Goal: Check status: Verify the current state of an ongoing process or item

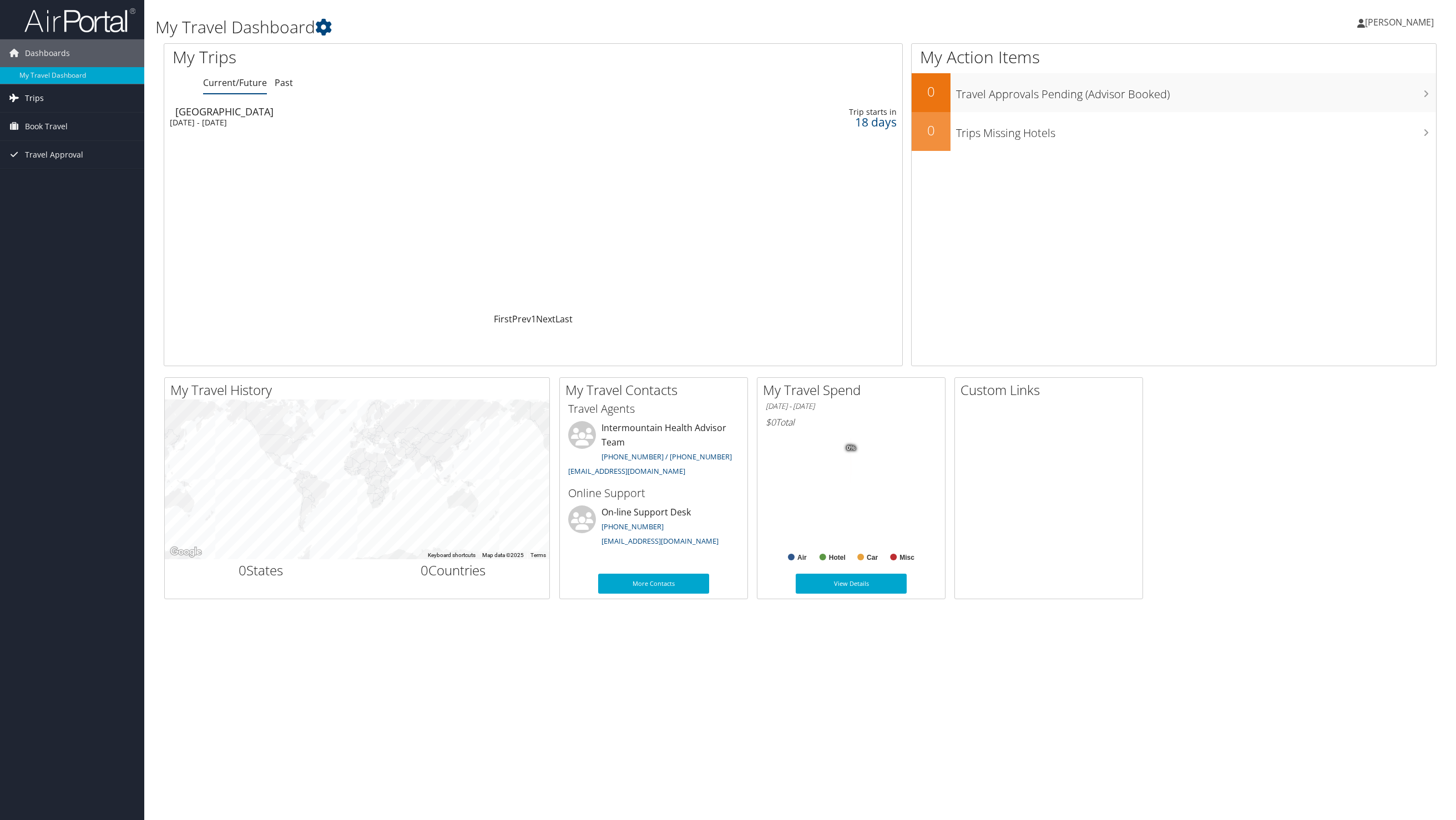
click at [43, 102] on link "Trips" at bounding box center [72, 98] width 144 height 28
click at [48, 117] on link "Current/Future Trips" at bounding box center [72, 120] width 144 height 17
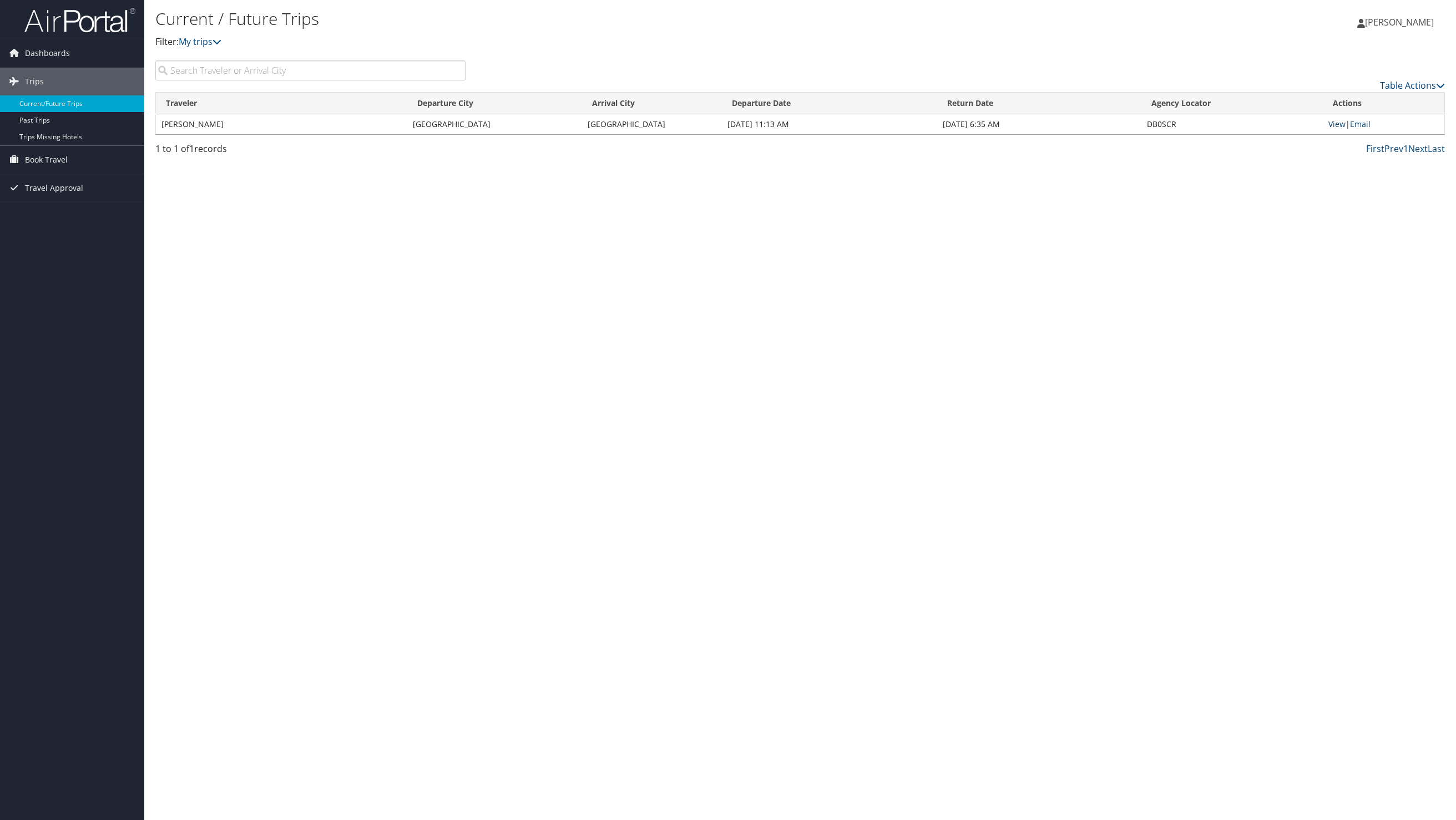
click at [1338, 121] on link "View" at bounding box center [1336, 124] width 17 height 11
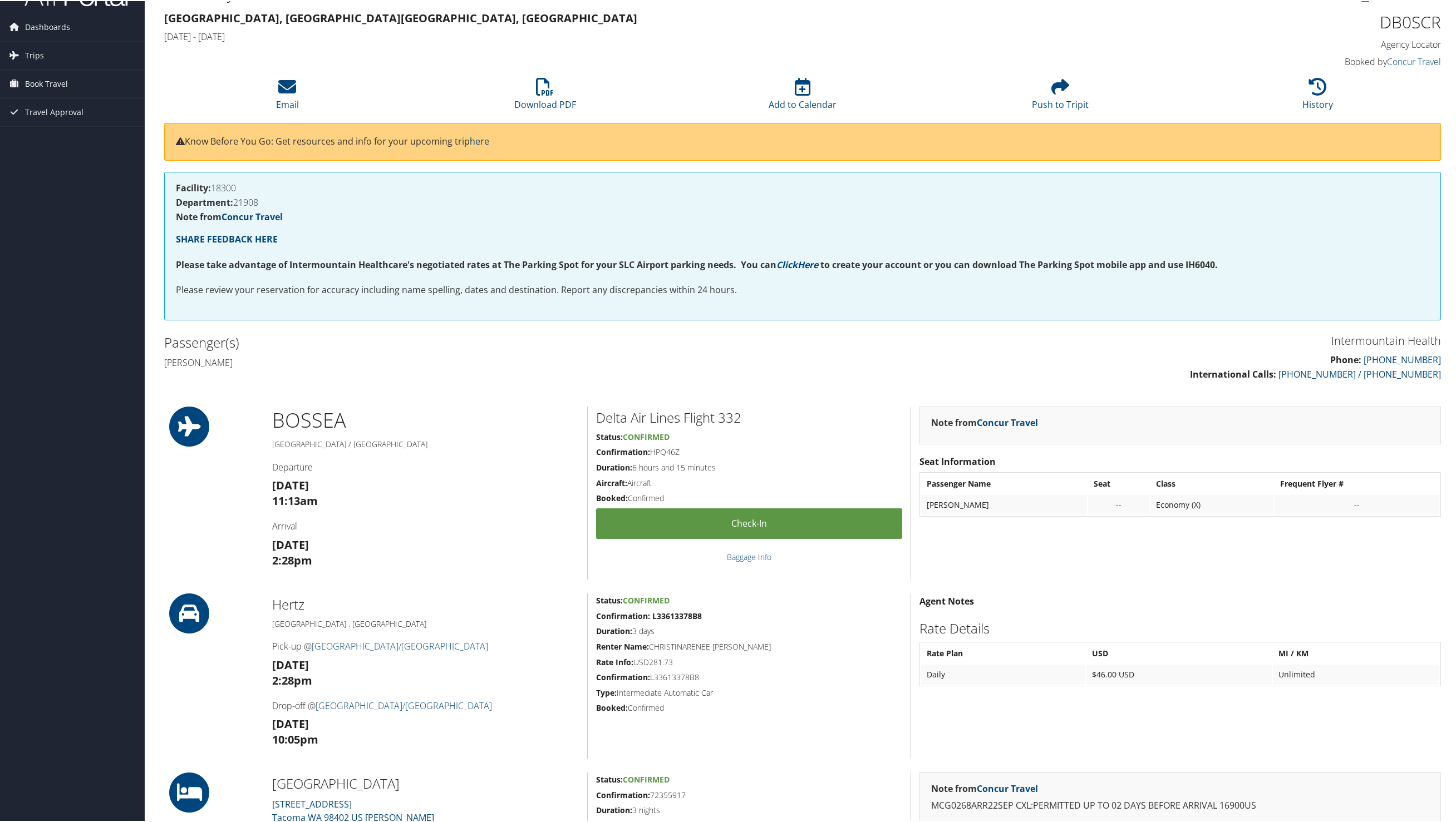
scroll to position [75, 0]
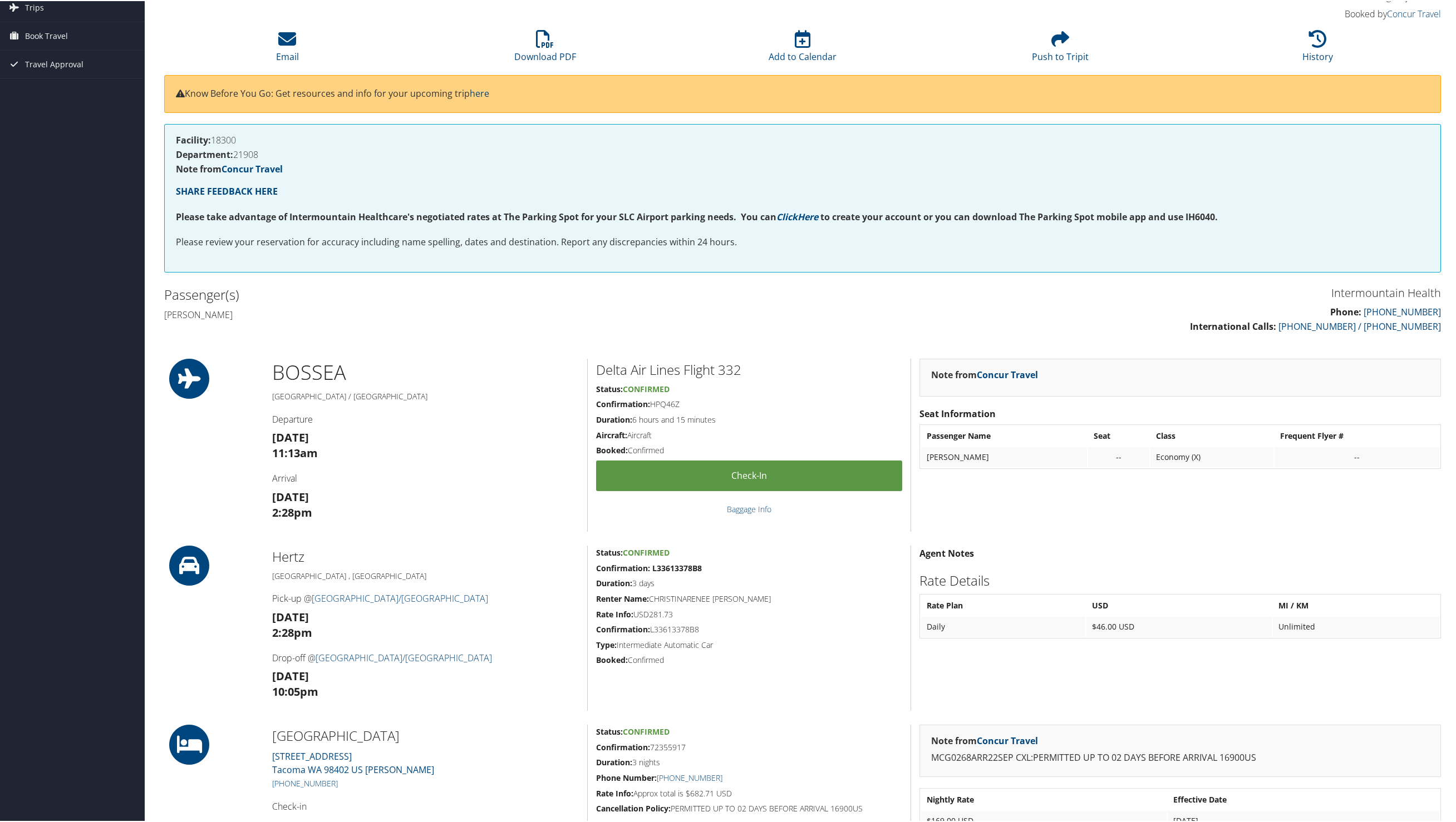
click at [1360, 453] on div "--" at bounding box center [1357, 456] width 153 height 10
drag, startPoint x: 1364, startPoint y: 457, endPoint x: 1344, endPoint y: 454, distance: 20.2
click at [1339, 454] on div "--" at bounding box center [1357, 456] width 153 height 10
click at [1352, 454] on div "--" at bounding box center [1357, 456] width 153 height 10
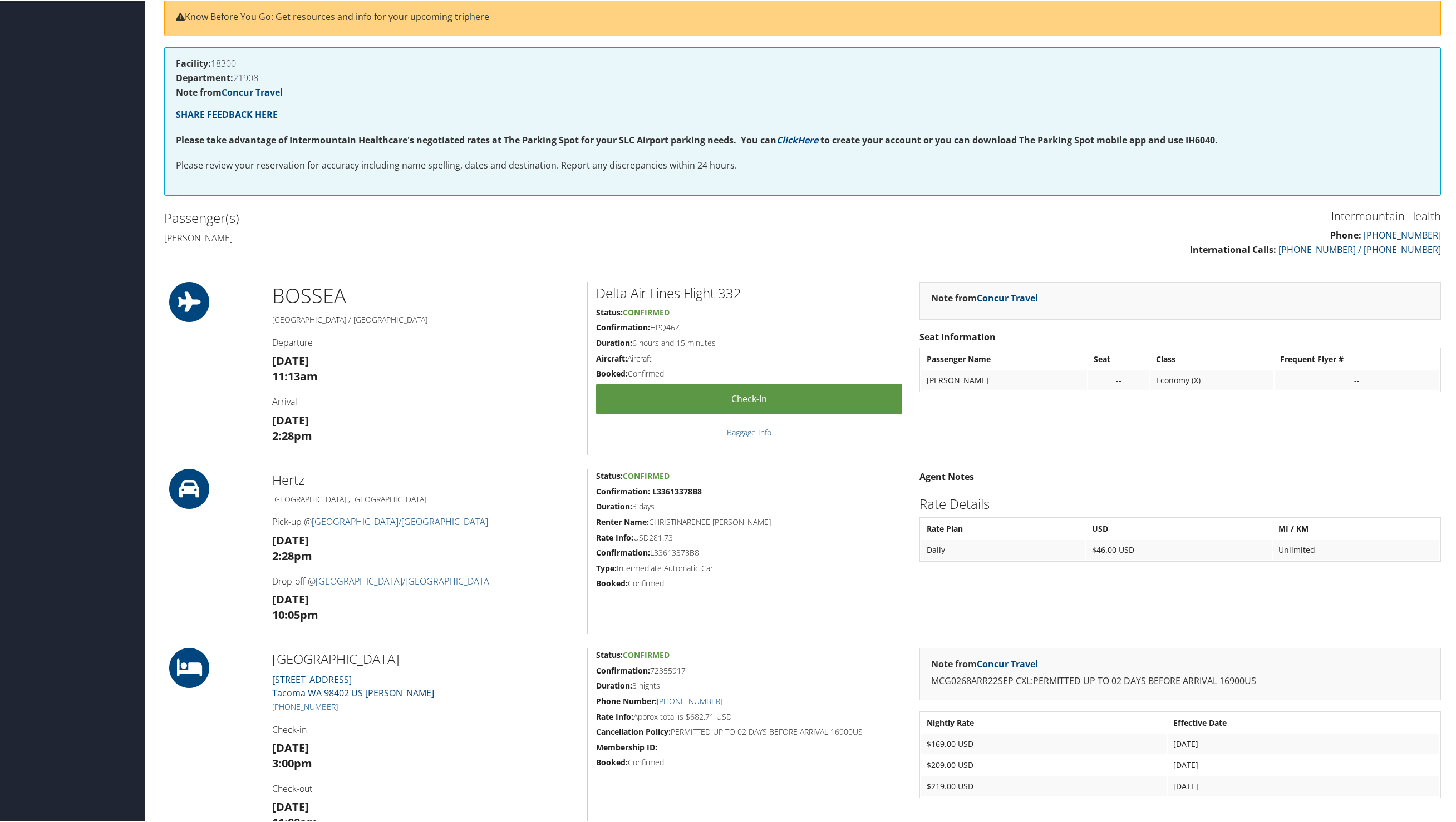
scroll to position [19, 0]
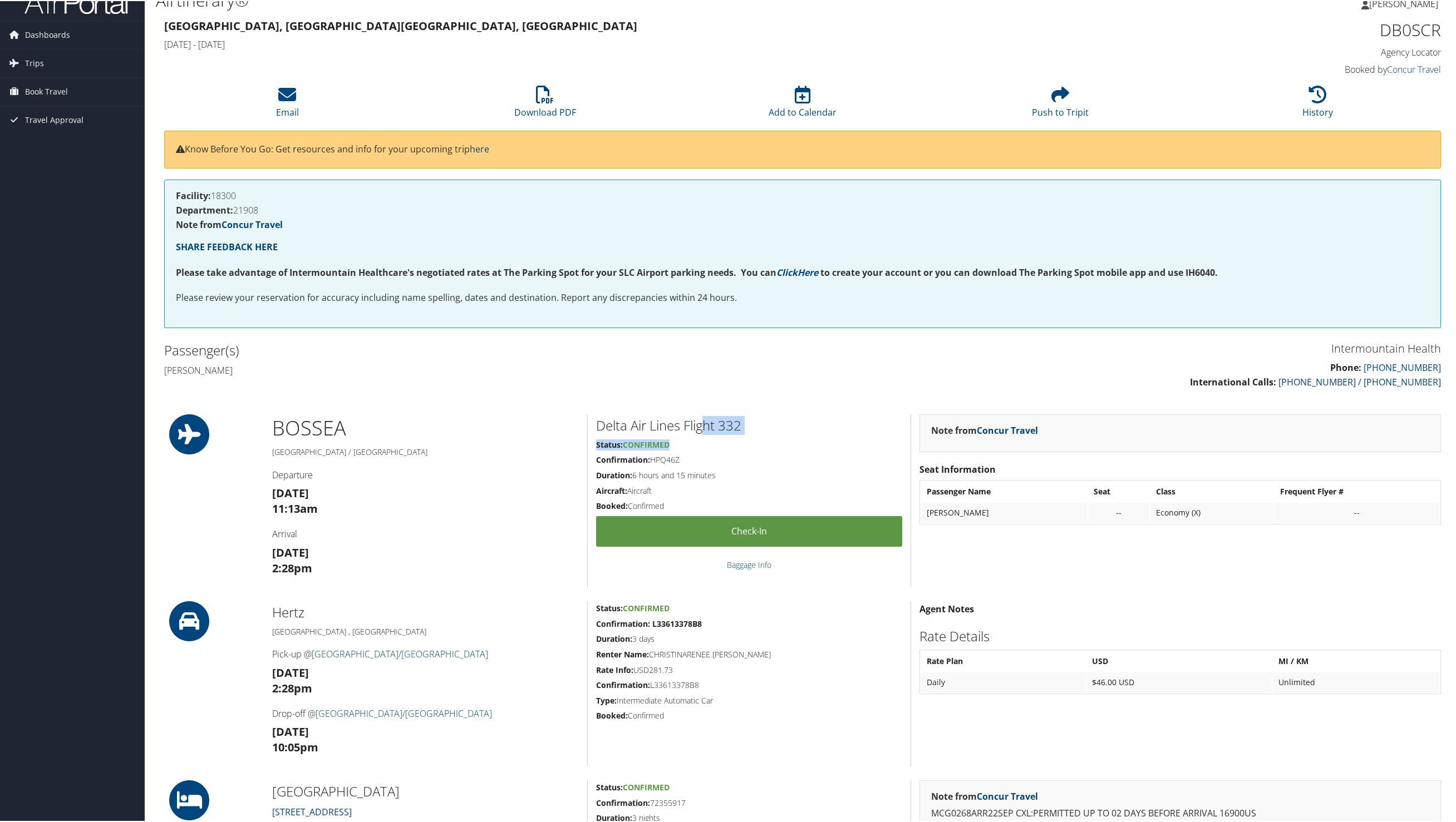
drag, startPoint x: 707, startPoint y: 424, endPoint x: 748, endPoint y: 442, distance: 44.8
click at [748, 442] on div "Delta Air Lines Flight 332 Status: Confirmed Confirmation: HPQ46Z Duration: 6 h…" at bounding box center [749, 499] width 324 height 173
click at [747, 442] on h5 "Status: Confirmed" at bounding box center [749, 444] width 306 height 11
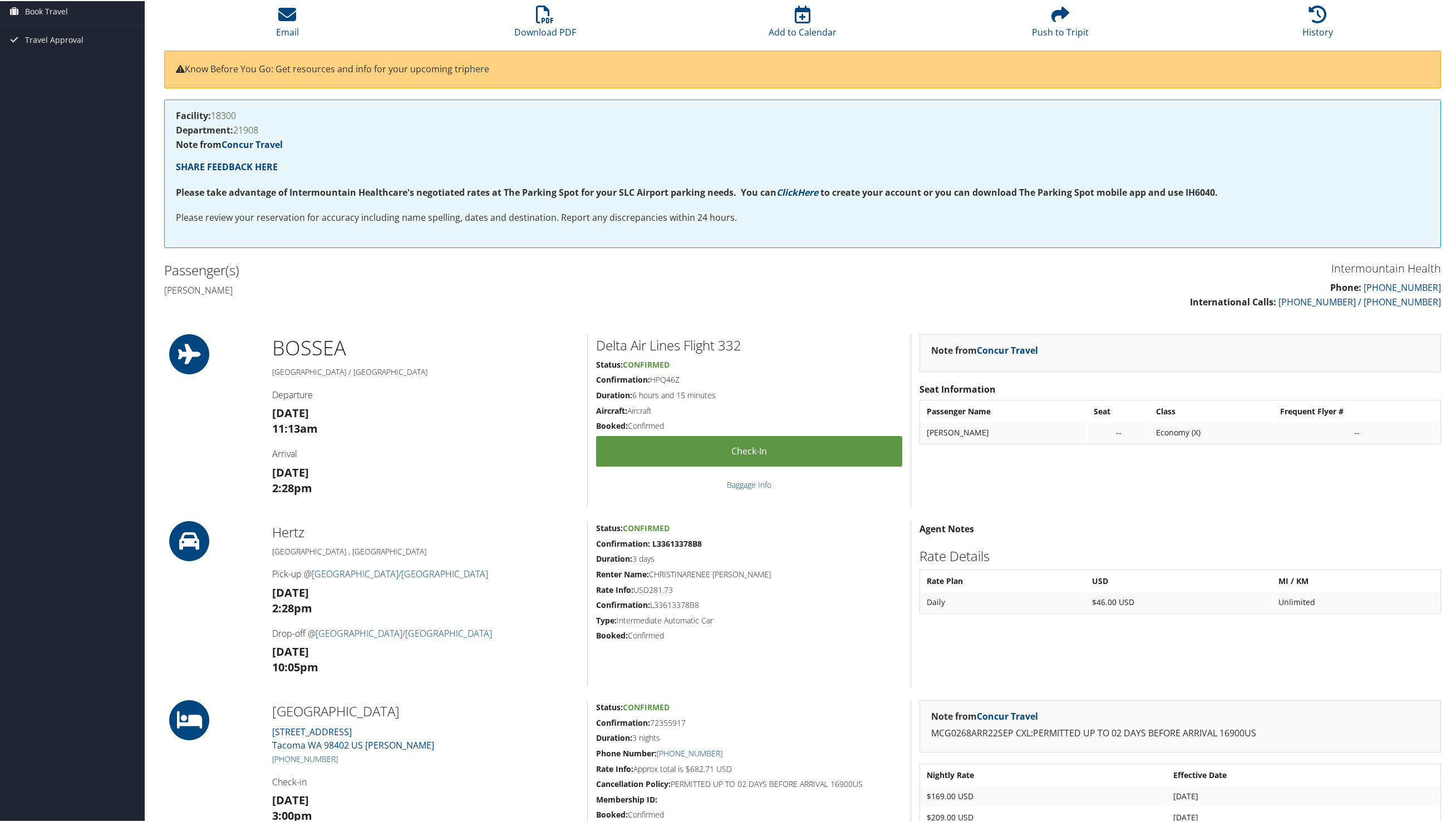
scroll to position [131, 0]
